Goal: Use online tool/utility

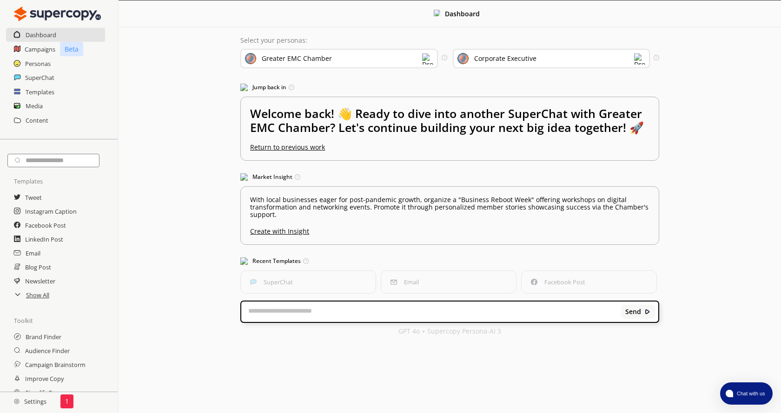
click at [267, 316] on textarea at bounding box center [431, 311] width 380 height 9
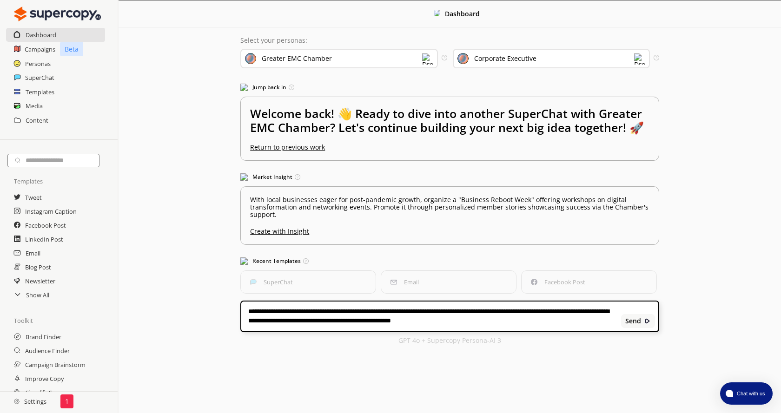
type textarea "**********"
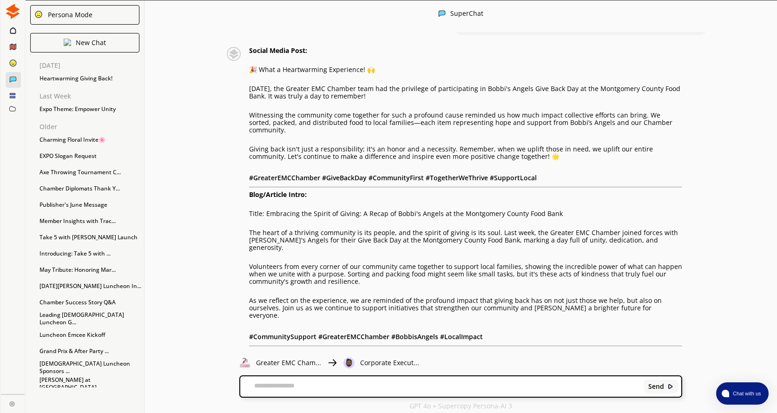
scroll to position [66, 0]
drag, startPoint x: 251, startPoint y: 76, endPoint x: 494, endPoint y: 86, distance: 242.8
click at [494, 86] on div "Social Media Post: 🎉 What a Heartwarming Experience! 🙌 [DATE], the Greater EMC …" at bounding box center [453, 205] width 459 height 318
click at [493, 145] on p "Giving back isn't just a responsibility; it's an honor and a necessity. Remembe…" at bounding box center [465, 152] width 433 height 15
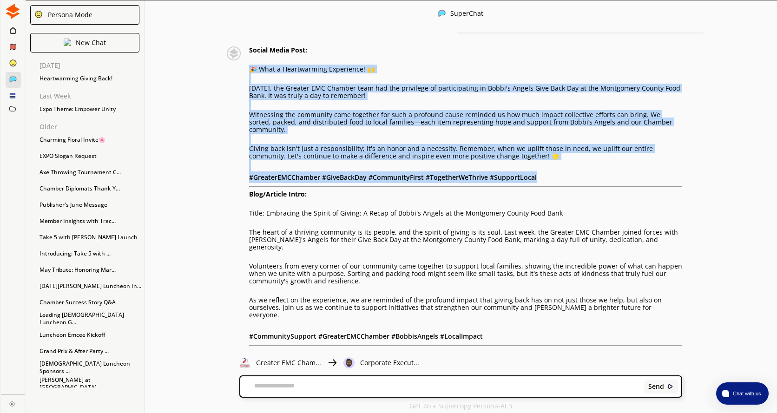
drag, startPoint x: 546, startPoint y: 157, endPoint x: 251, endPoint y: 56, distance: 311.0
click at [251, 56] on div "Social Media Post: 🎉 What a Heartwarming Experience! 🙌 [DATE], the Greater EMC …" at bounding box center [453, 205] width 459 height 318
copy div "🎉 What a Heartwarming Experience! 🙌 [DATE], the Greater EMC Chamber team had th…"
